Goal: Transaction & Acquisition: Purchase product/service

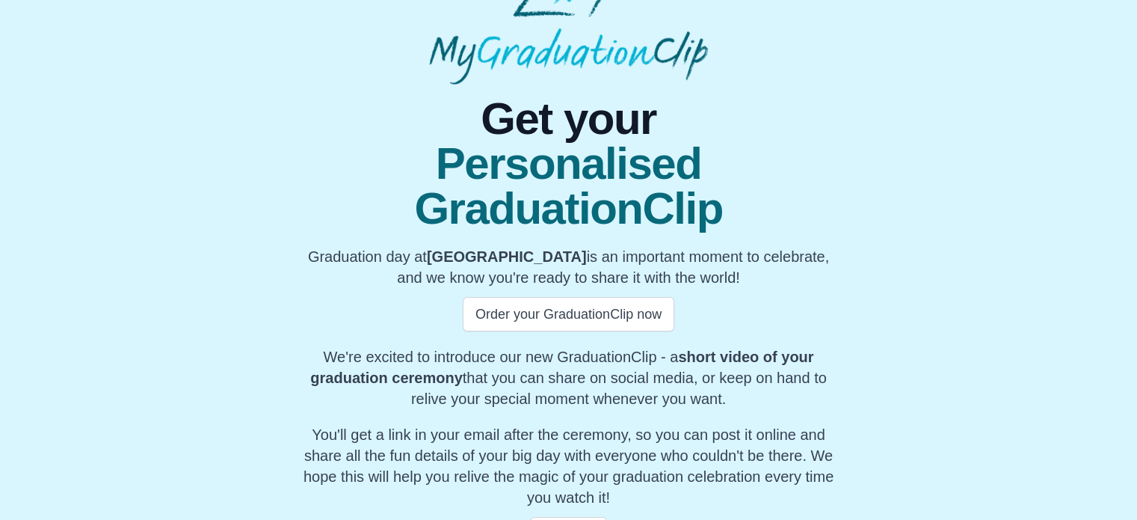
scroll to position [75, 0]
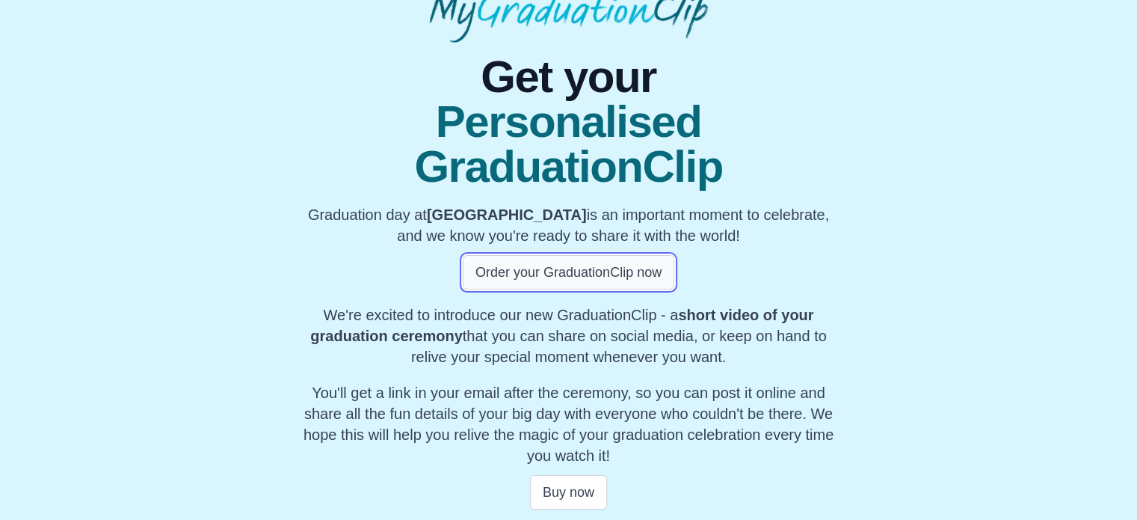
click at [595, 277] on button "Order your GraduationClip now" at bounding box center [569, 272] width 212 height 34
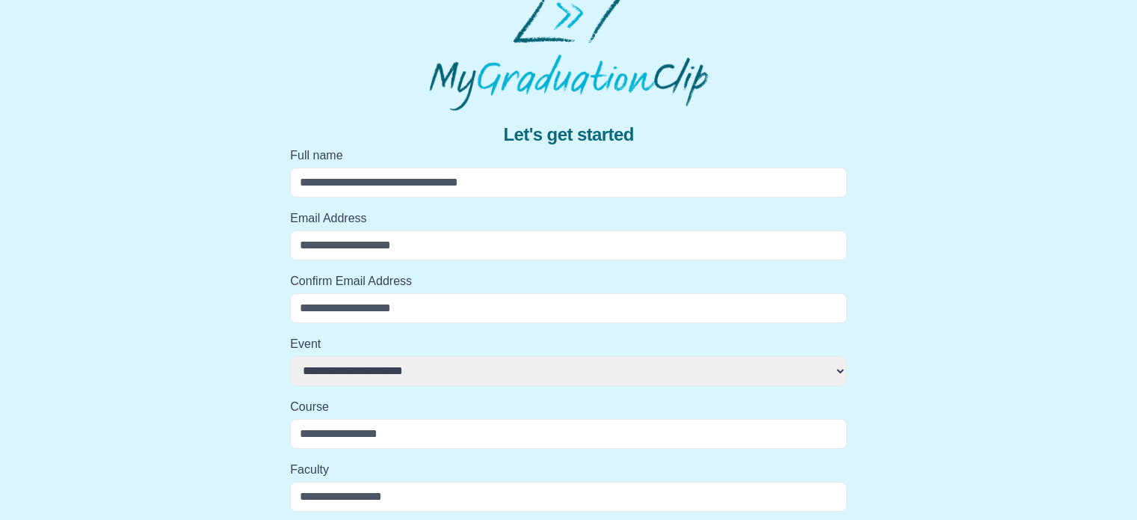
scroll to position [0, 0]
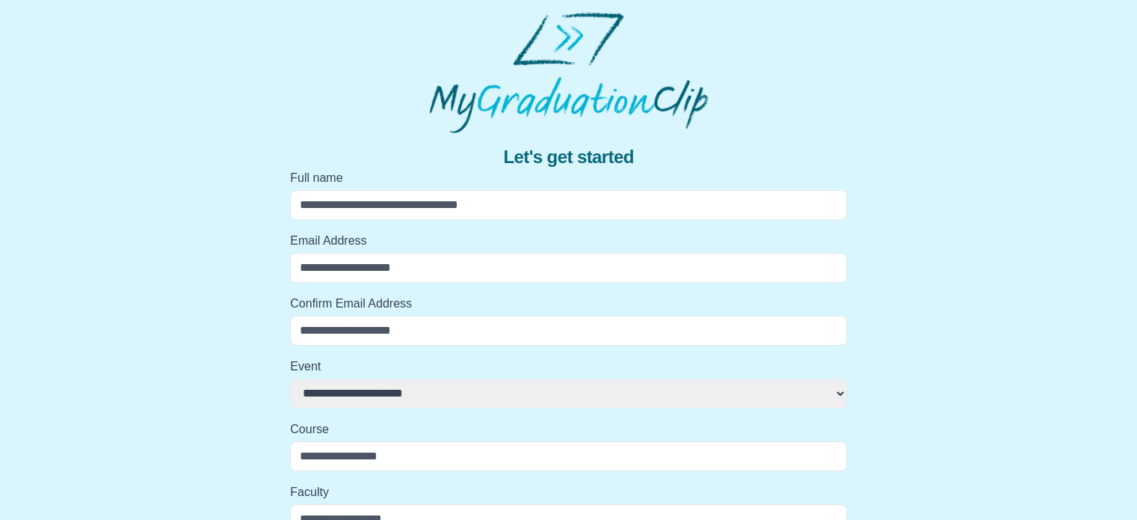
click at [521, 76] on img at bounding box center [568, 72] width 278 height 121
click at [547, 123] on img at bounding box center [568, 72] width 278 height 121
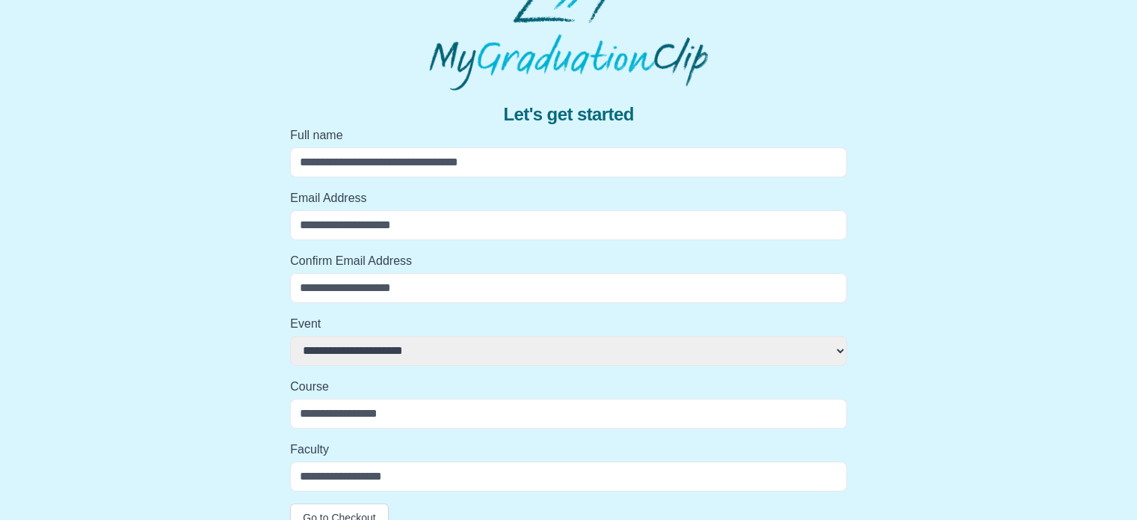
scroll to position [66, 0]
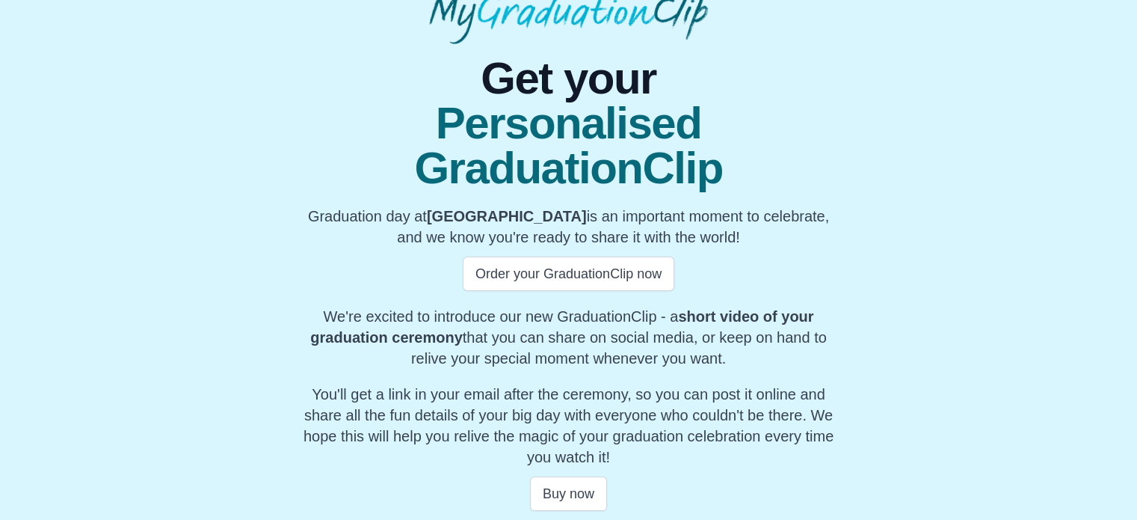
scroll to position [90, 0]
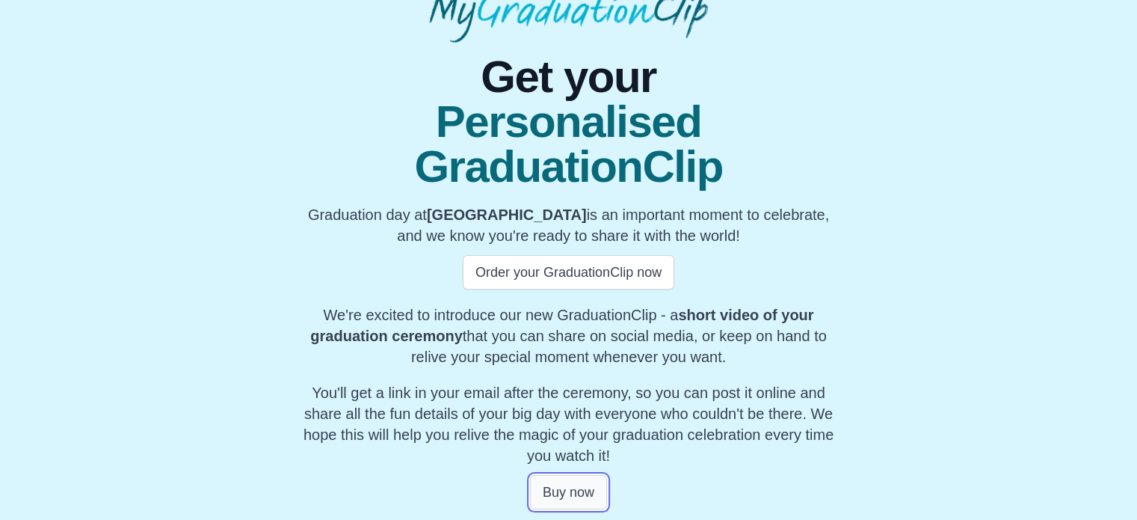
click at [570, 496] on button "Buy now" at bounding box center [568, 492] width 77 height 34
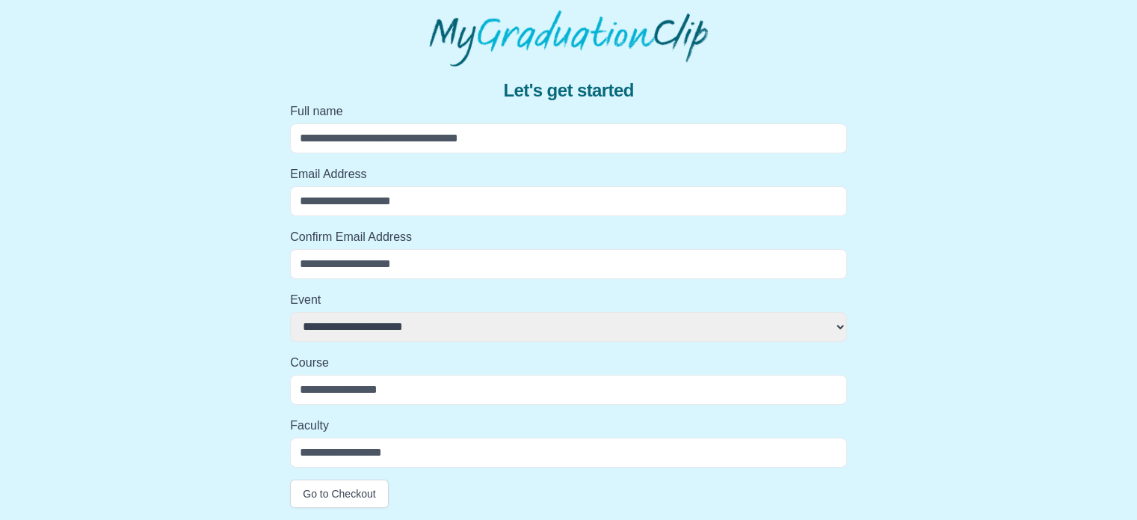
scroll to position [66, 0]
